Goal: Information Seeking & Learning: Learn about a topic

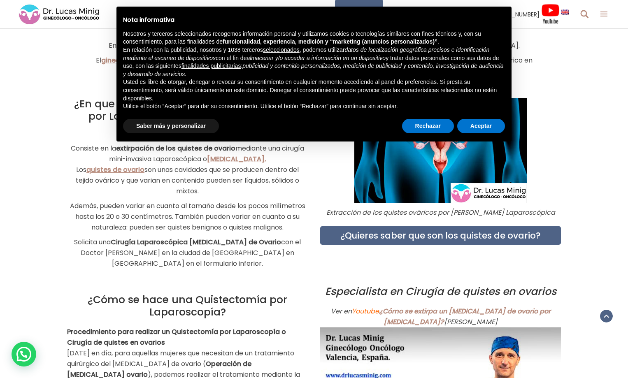
scroll to position [270, 0]
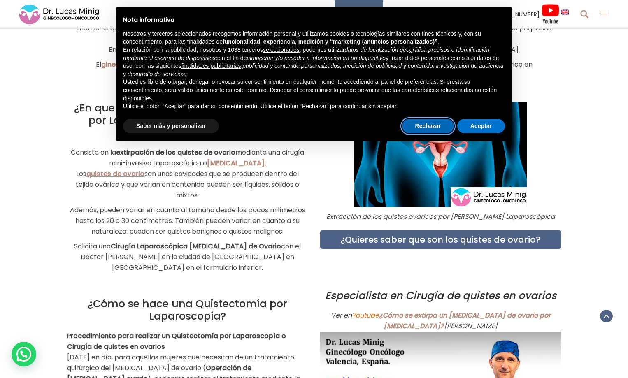
click at [429, 122] on button "Rechazar" at bounding box center [428, 126] width 52 height 15
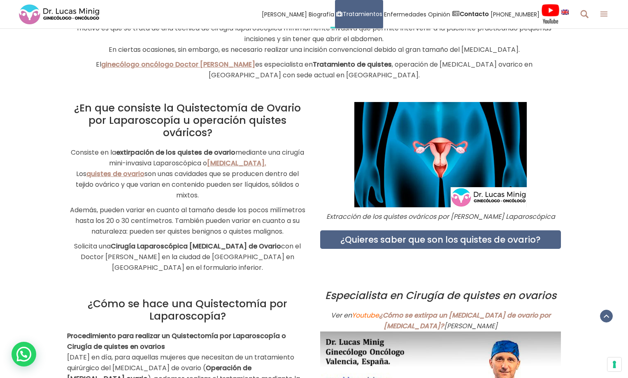
drag, startPoint x: 268, startPoint y: 160, endPoint x: 45, endPoint y: 103, distance: 230.0
click at [45, 103] on div "¿En que consiste la Quistectomía de Ovario por Laparoscopía u operación quistes…" at bounding box center [314, 188] width 628 height 188
copy div "¿En que consiste la Quistectomía de Ovario por Laparoscopía u operación quistes…"
click at [307, 282] on div at bounding box center [187, 286] width 241 height 8
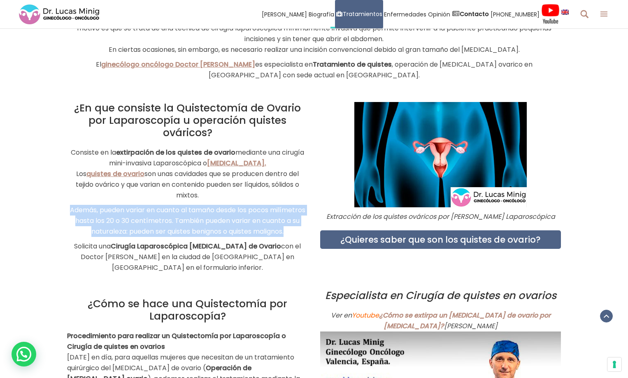
drag, startPoint x: 63, startPoint y: 205, endPoint x: 288, endPoint y: 230, distance: 226.2
click at [288, 230] on div "¿En que consiste la Quistectomía de Ovario por Laparoscopía u operación quistes…" at bounding box center [187, 188] width 253 height 188
copy p "Además, pueden variar en cuanto al tamaño desde los pocos milímetros hasta los …"
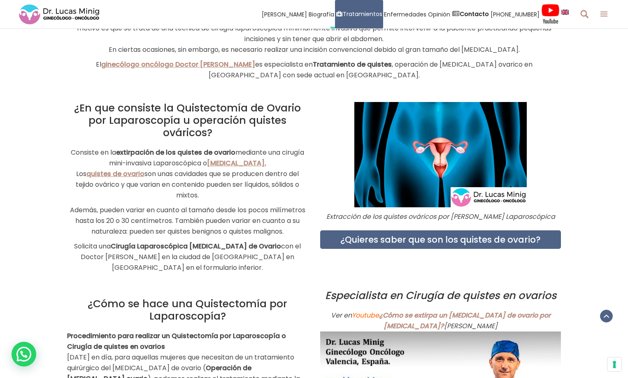
click at [203, 282] on div at bounding box center [187, 286] width 241 height 8
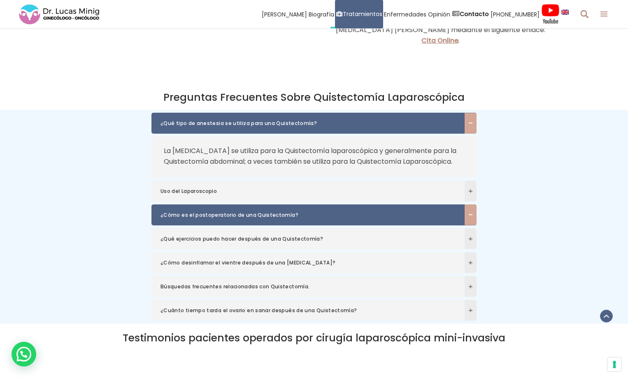
scroll to position [1876, 0]
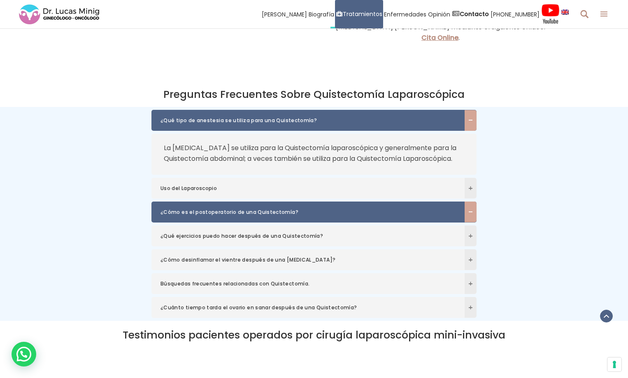
click at [426, 219] on h6 "¿Cómo es el postoperatorio de una Quistectomía?" at bounding box center [314, 212] width 325 height 21
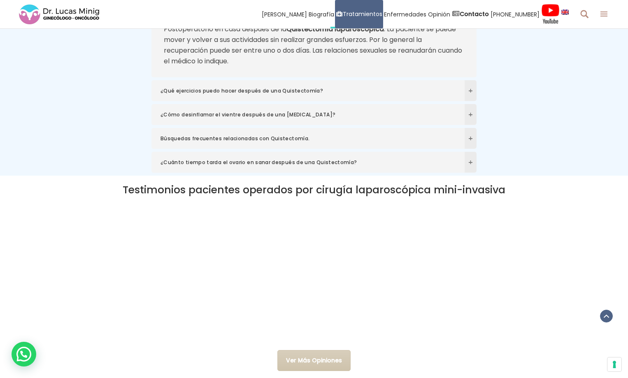
scroll to position [2041, 0]
